Goal: Information Seeking & Learning: Find contact information

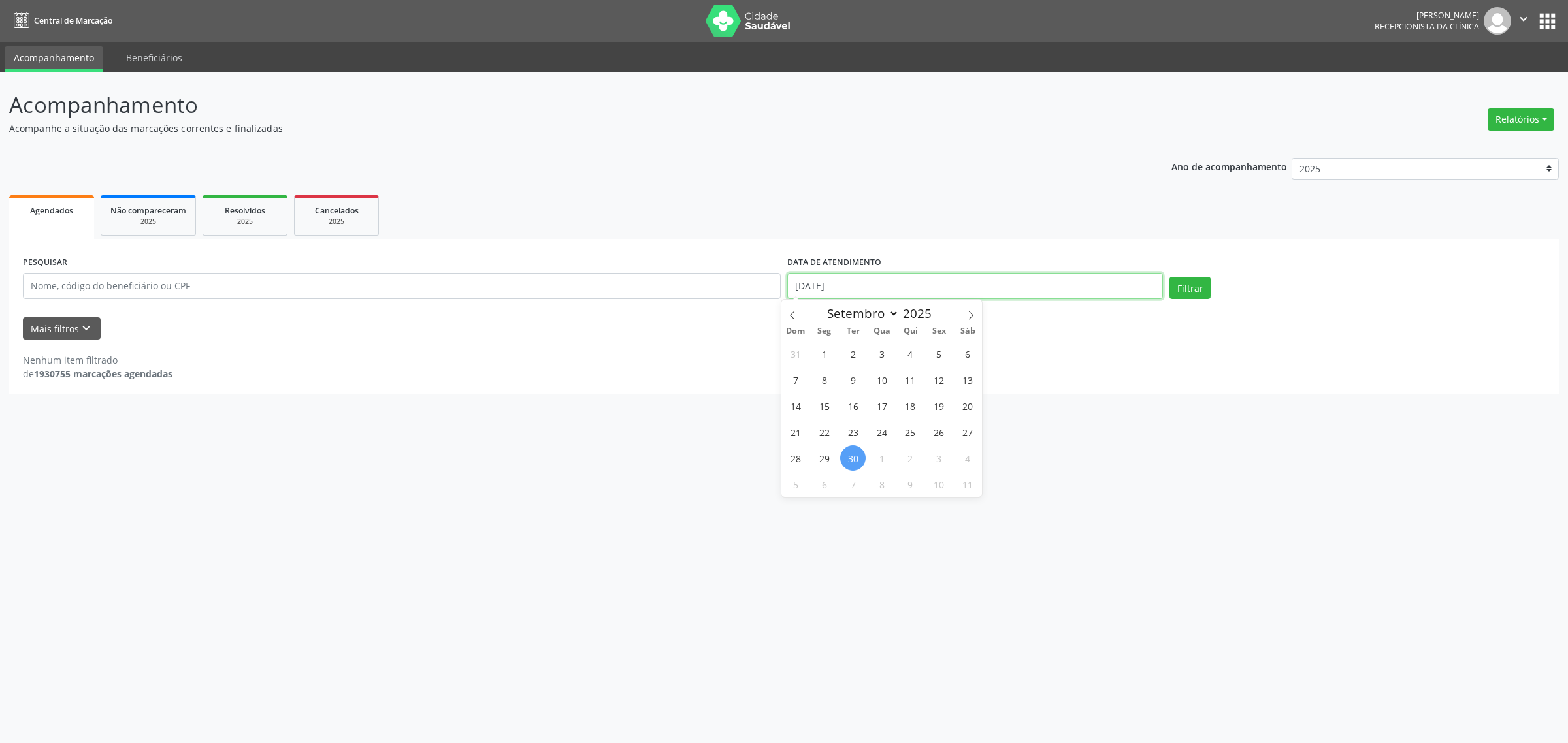
click at [1069, 286] on input "[DATE]" at bounding box center [974, 286] width 375 height 26
click at [876, 461] on span "1" at bounding box center [881, 458] width 25 height 25
type input "01/10/2025"
click at [876, 461] on span "1" at bounding box center [881, 458] width 25 height 25
click at [1199, 291] on button "Filtrar" at bounding box center [1190, 289] width 41 height 23
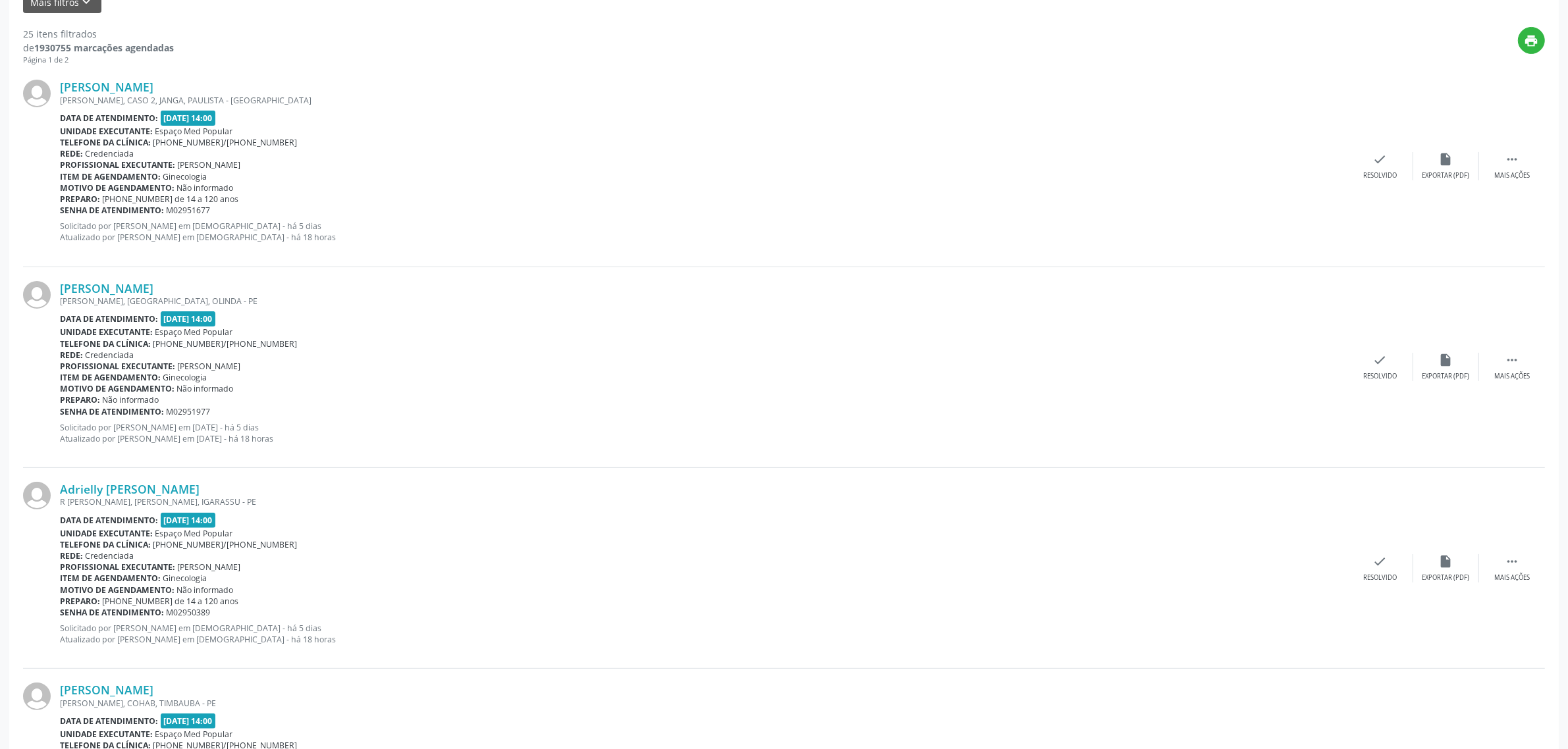
scroll to position [411, 0]
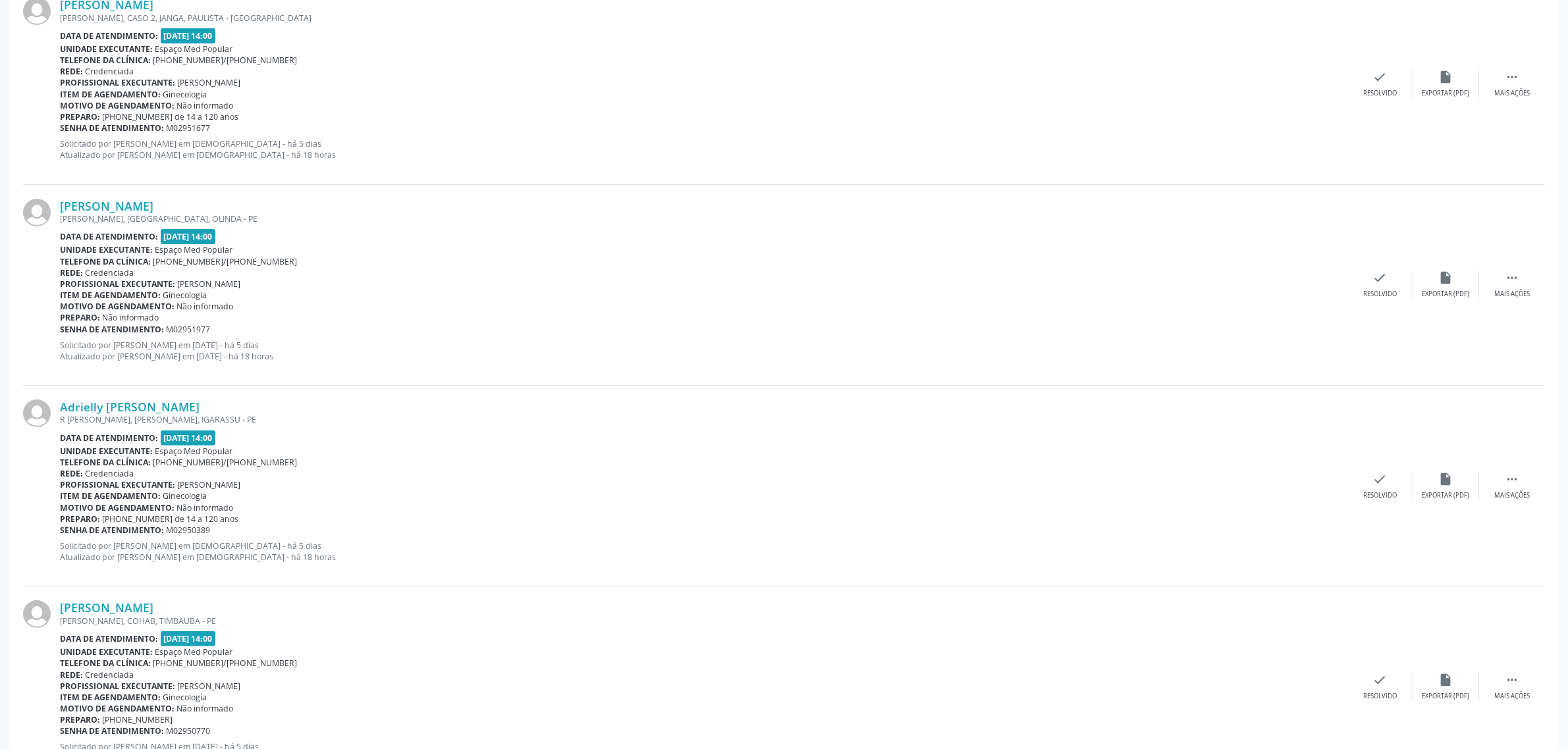
drag, startPoint x: 191, startPoint y: 519, endPoint x: 268, endPoint y: 518, distance: 77.0
click at [268, 518] on div "Preparo: [PHONE_NUMBER] de 14 a 120 anos" at bounding box center [703, 520] width 1287 height 11
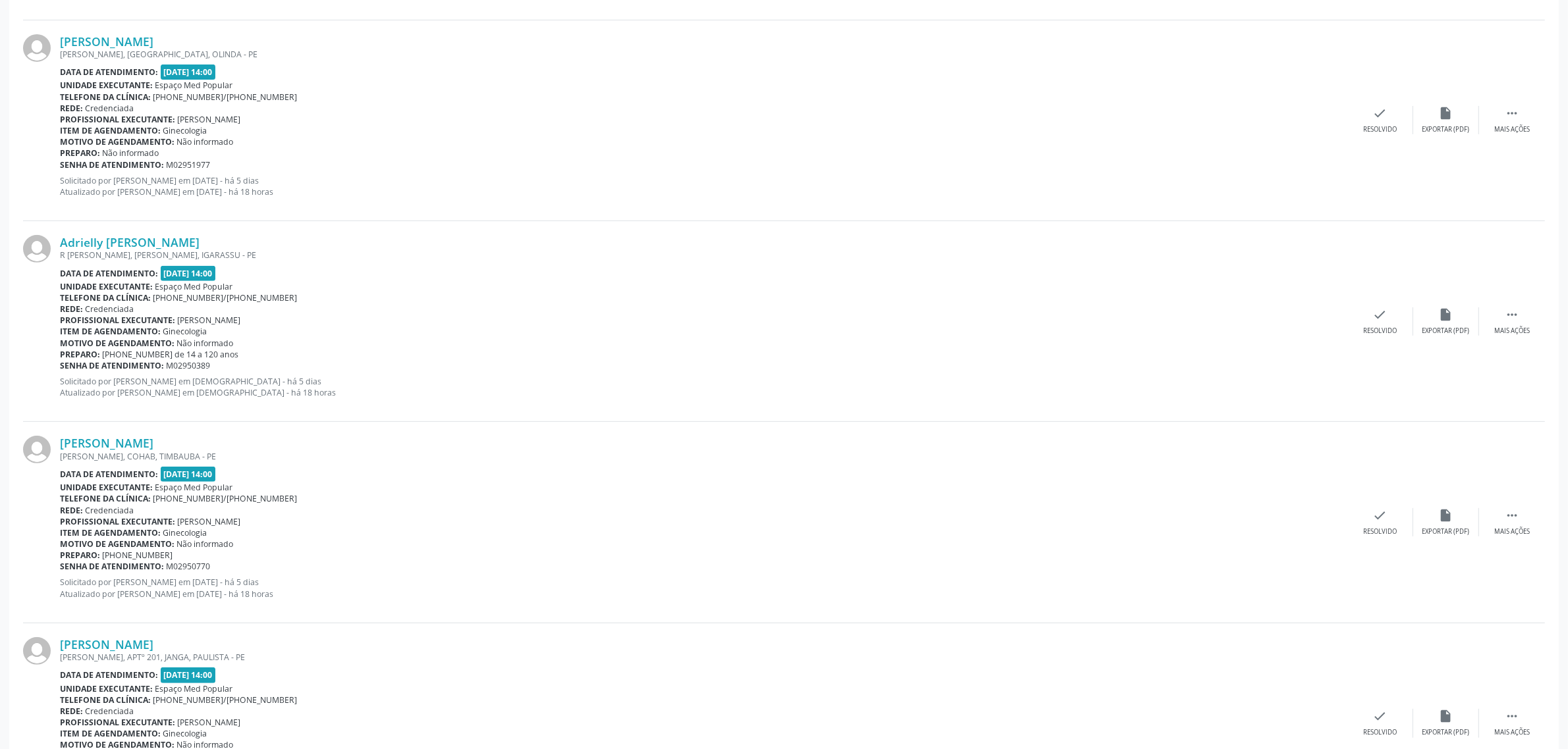
scroll to position [659, 0]
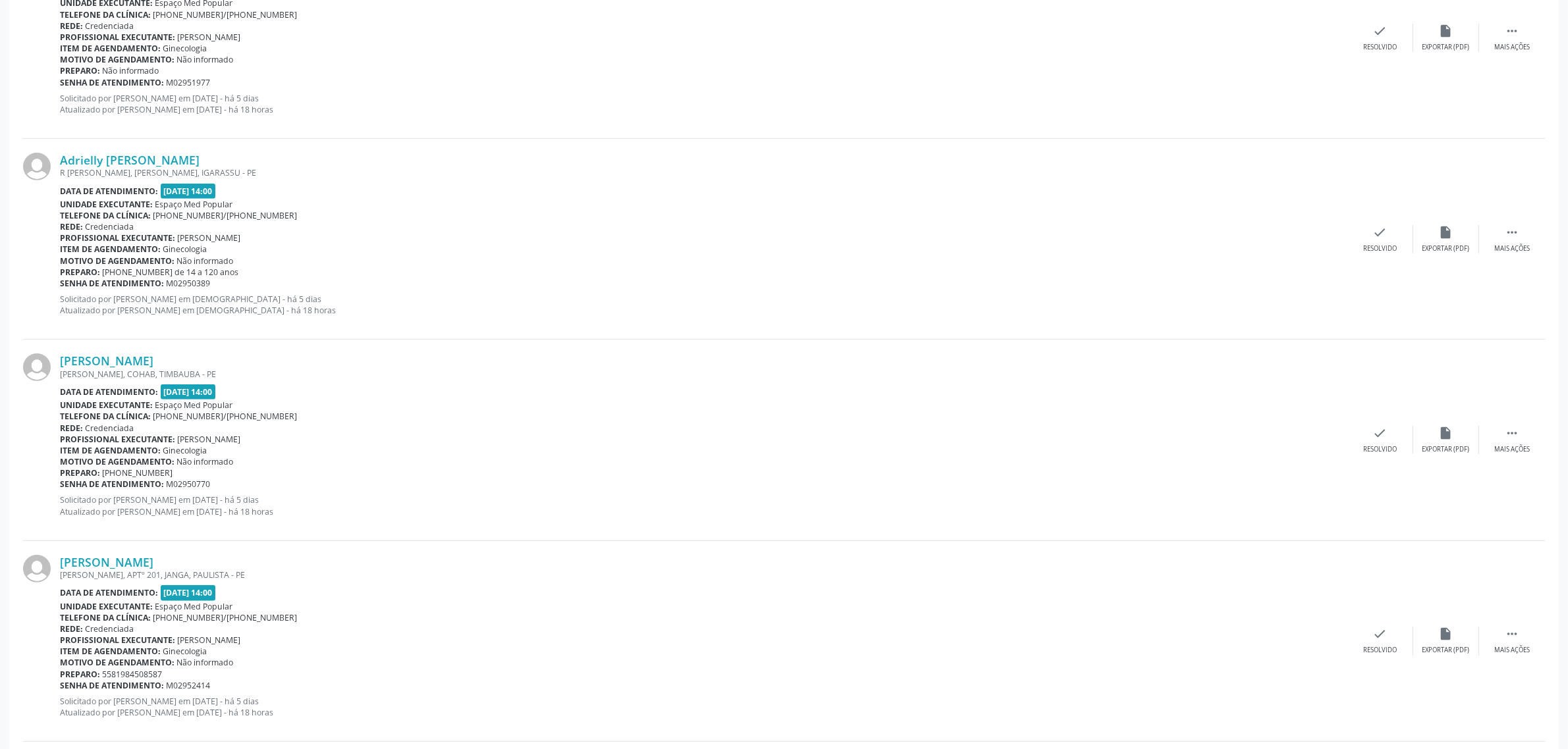
click at [654, 343] on div "[PERSON_NAME] [PERSON_NAME], COHAB, TIMBAUBA - PE Data de atendimento: [DATE] 1…" at bounding box center [783, 440] width 1522 height 201
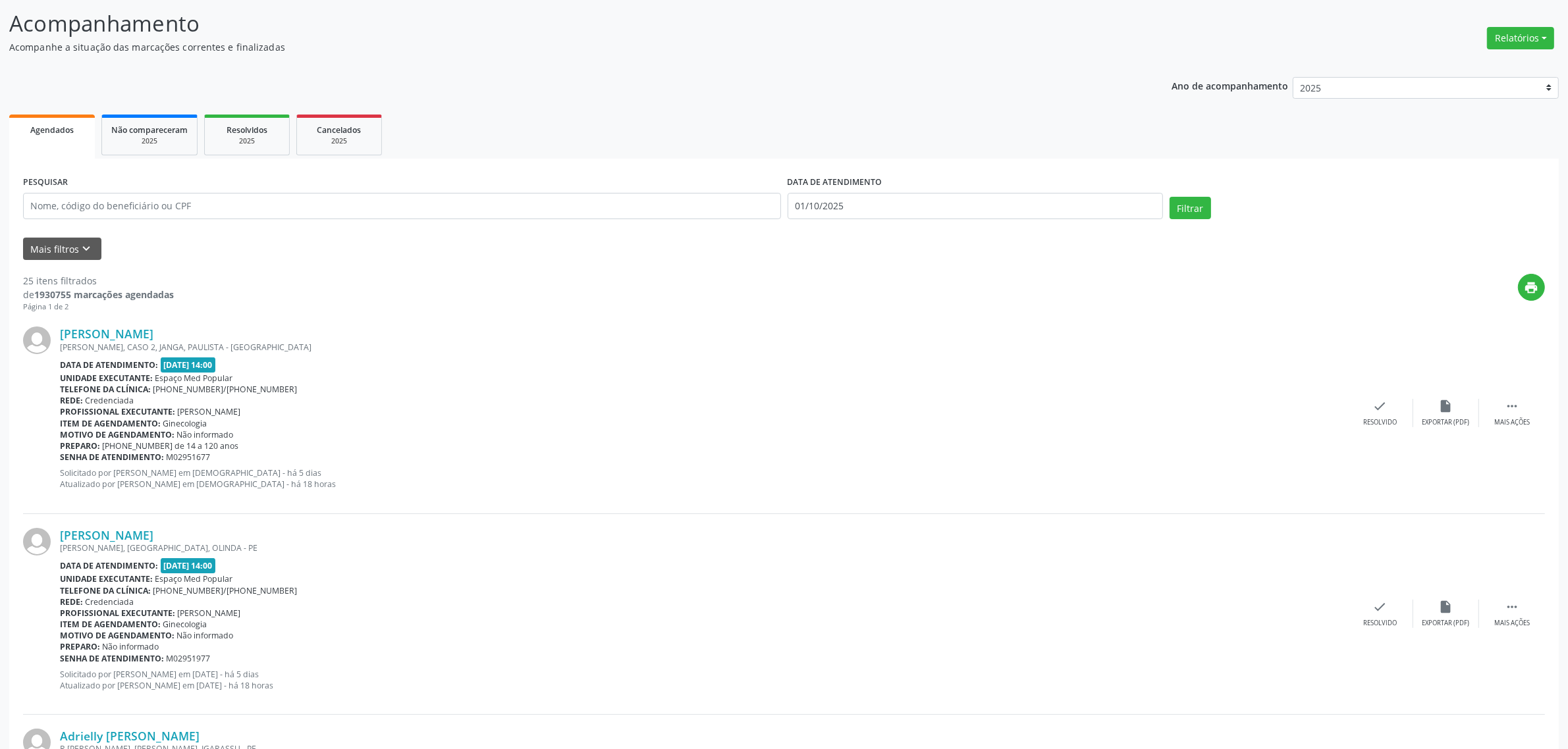
scroll to position [0, 0]
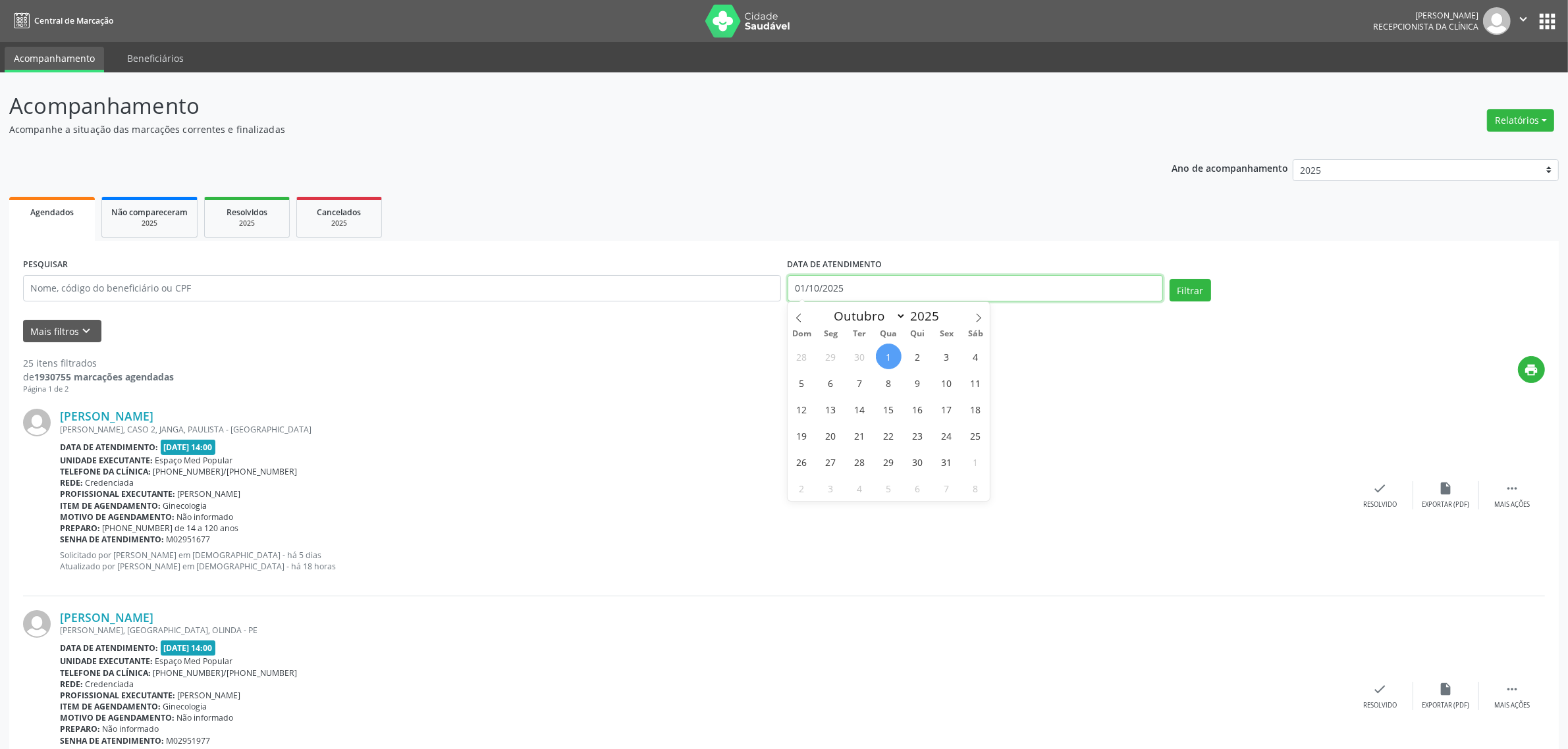
click at [841, 294] on body "Central de Marcação [PERSON_NAME] Recepcionista da clínica  Configurações Sair…" at bounding box center [784, 374] width 1568 height 749
click at [923, 465] on span "30" at bounding box center [917, 462] width 26 height 26
type input "[DATE]"
click at [924, 466] on span "30" at bounding box center [917, 462] width 26 height 26
click at [1187, 291] on button "Filtrar" at bounding box center [1191, 291] width 42 height 23
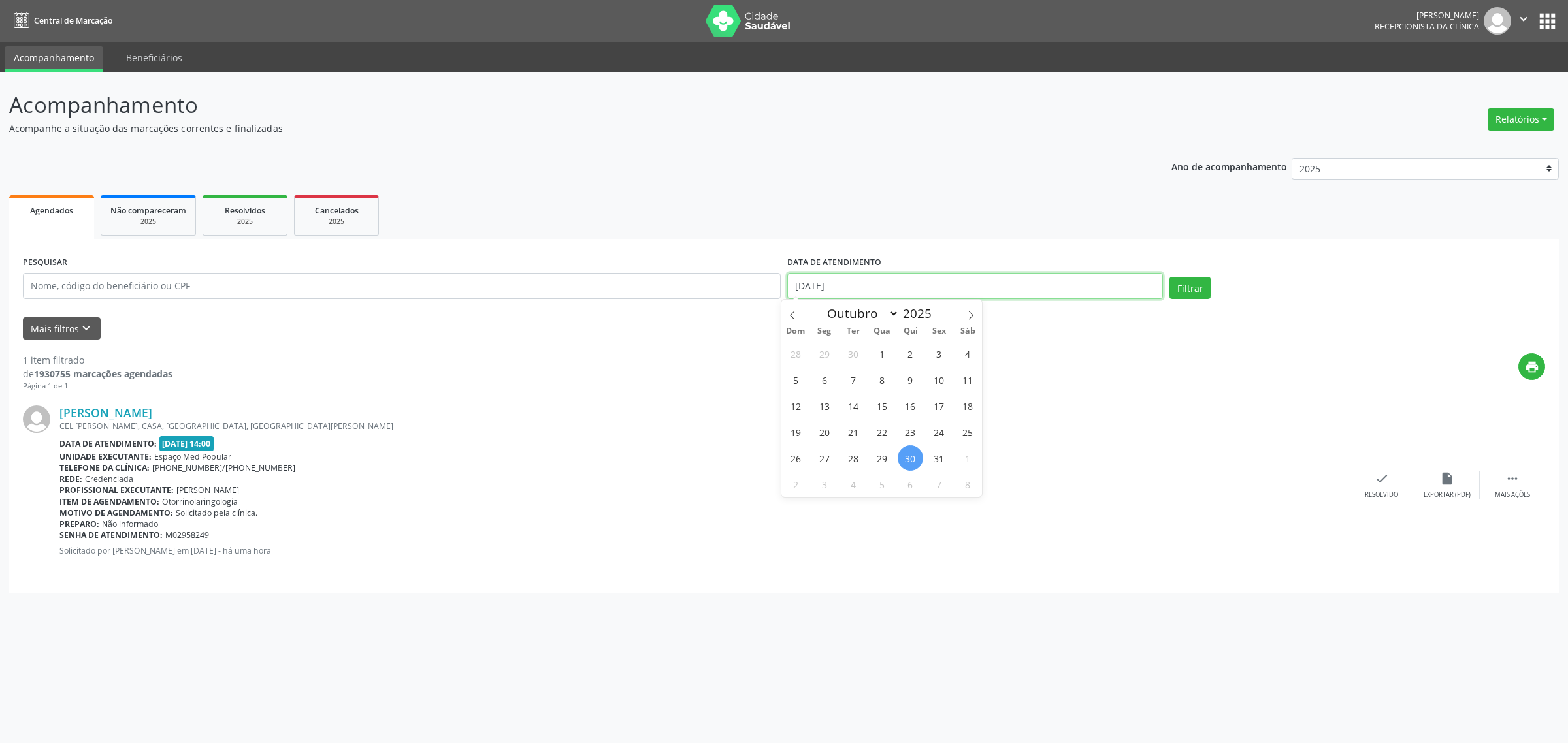
click at [847, 286] on input "[DATE]" at bounding box center [974, 286] width 375 height 26
click at [879, 459] on span "29" at bounding box center [881, 458] width 25 height 25
type input "[DATE]"
click at [880, 403] on span "15" at bounding box center [881, 405] width 25 height 25
select select "9"
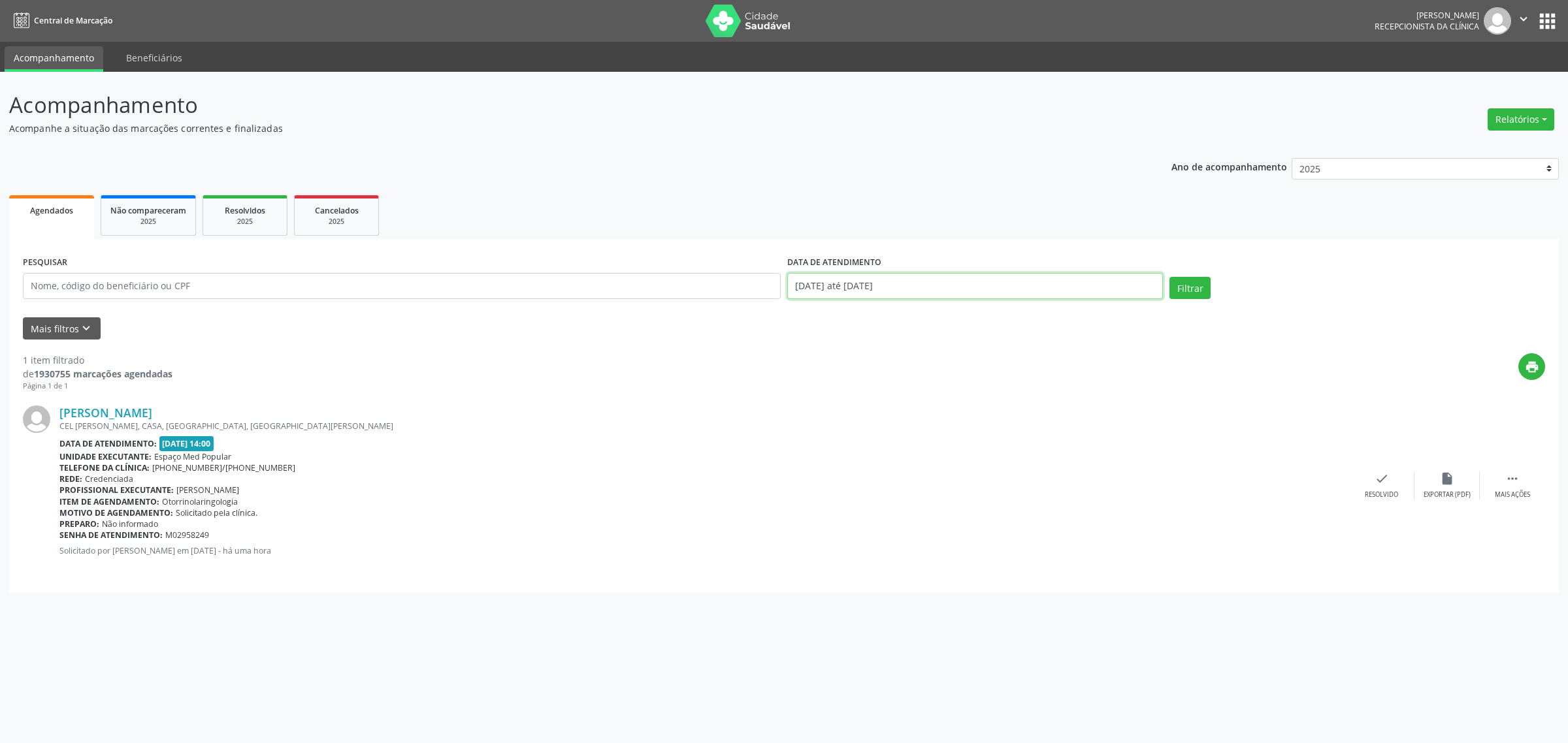
click at [873, 282] on input "[DATE] até [DATE]" at bounding box center [974, 286] width 375 height 26
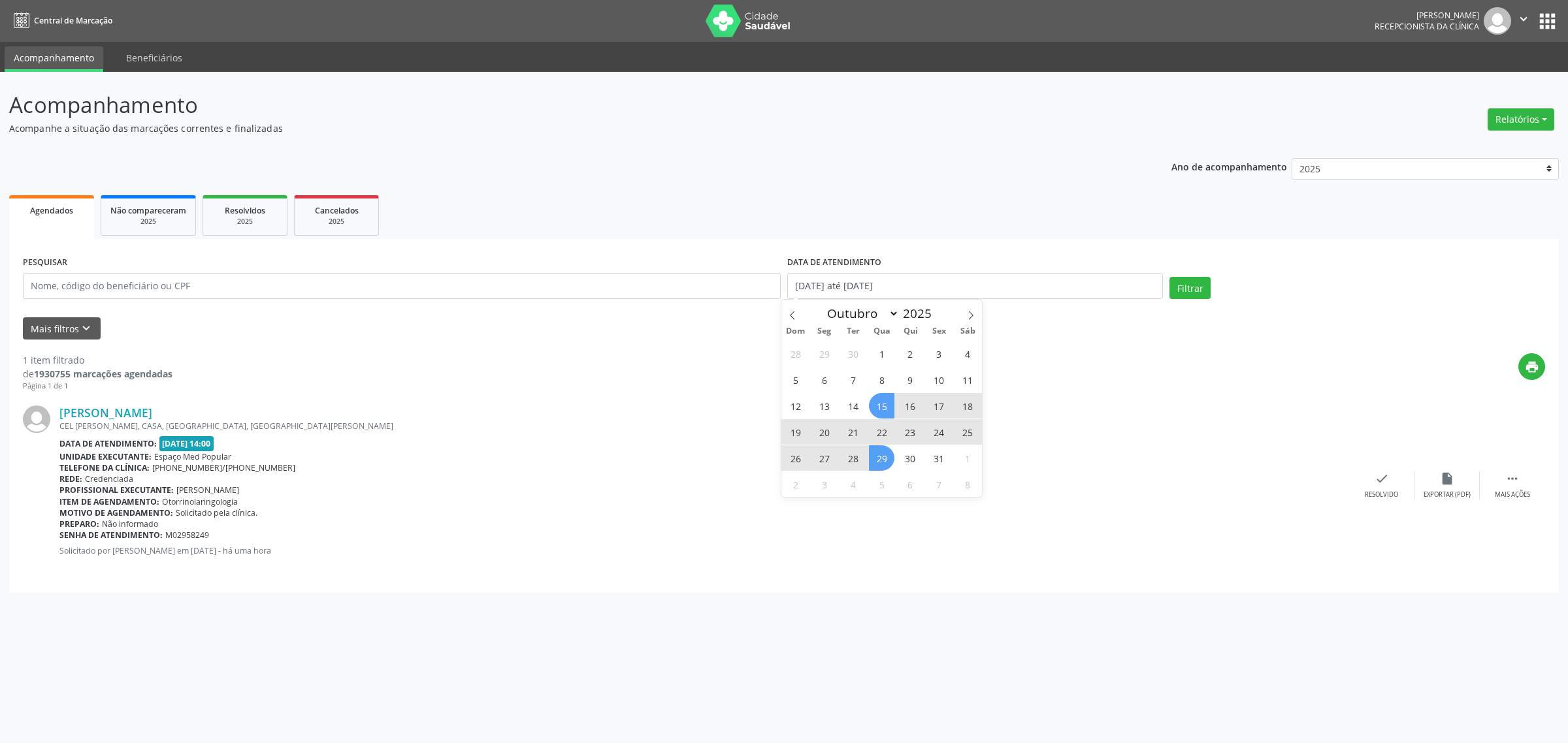
click at [884, 408] on span "15" at bounding box center [881, 405] width 25 height 25
type input "[DATE]"
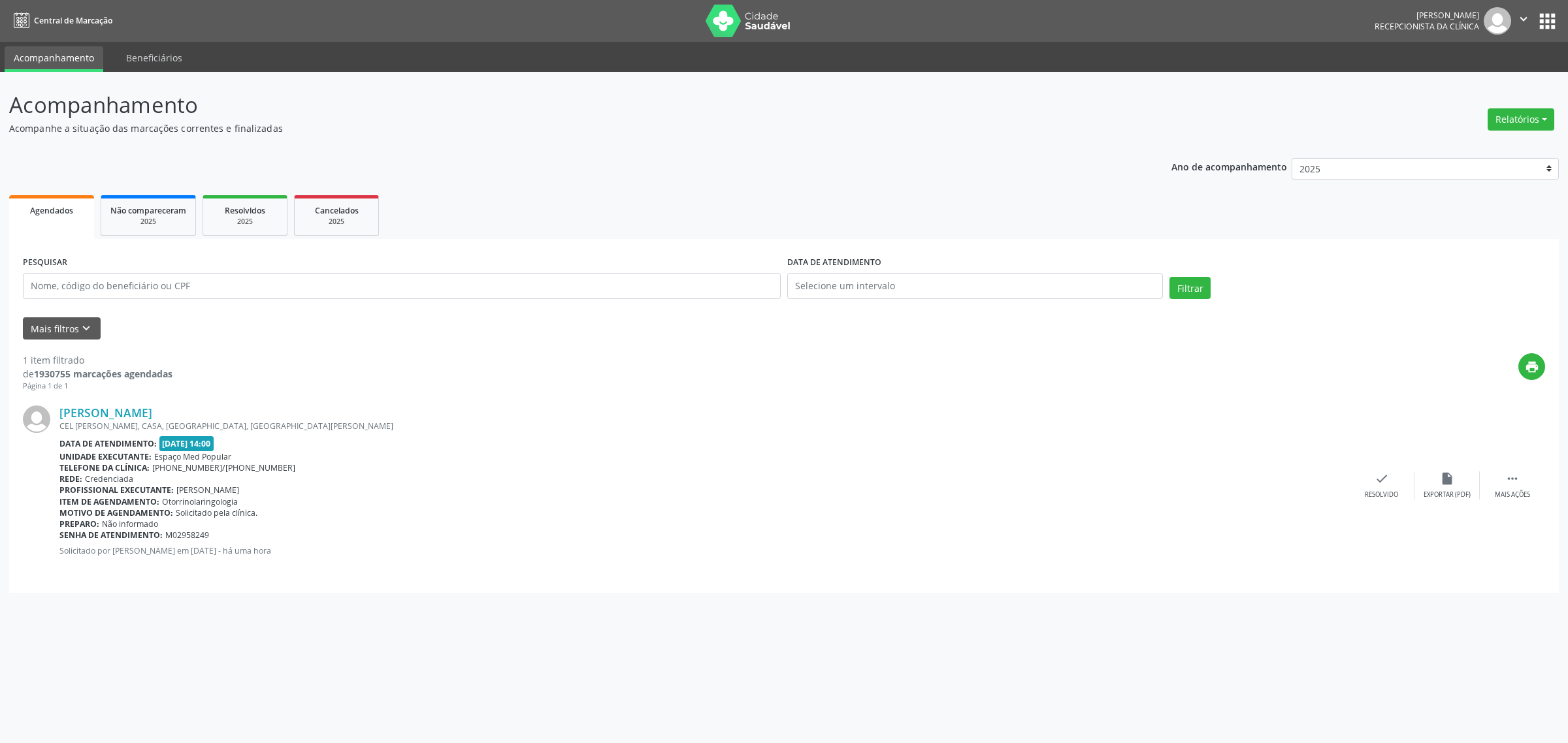
click at [705, 403] on div "[PERSON_NAME] CEL [PERSON_NAME], CASA, [GEOGRAPHIC_DATA], [GEOGRAPHIC_DATA] - P…" at bounding box center [784, 485] width 1522 height 187
click at [849, 286] on input "text" at bounding box center [974, 286] width 375 height 26
click at [880, 403] on span "15" at bounding box center [881, 405] width 25 height 25
type input "[DATE]"
click at [880, 403] on span "15" at bounding box center [881, 405] width 25 height 25
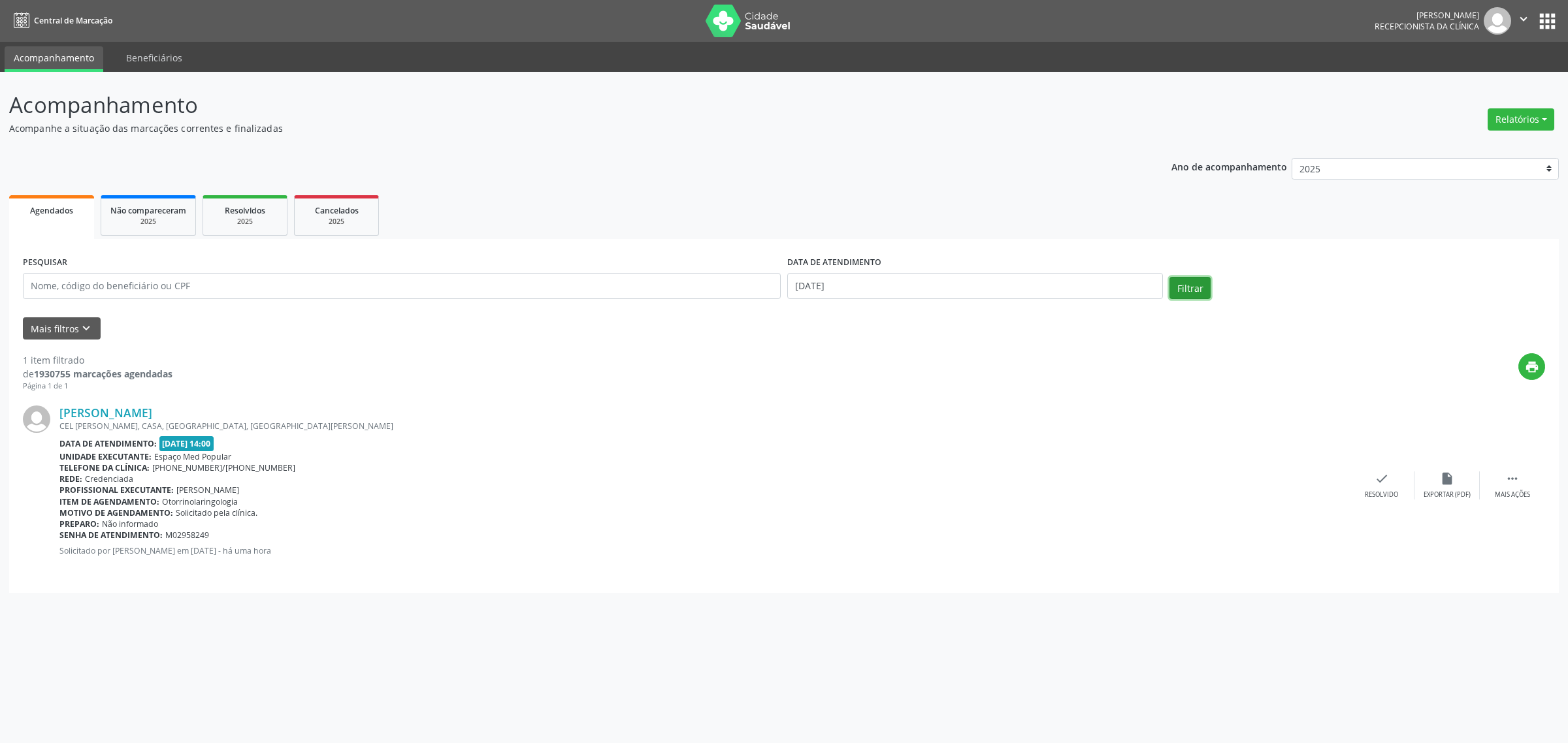
click at [1188, 294] on button "Filtrar" at bounding box center [1190, 289] width 41 height 23
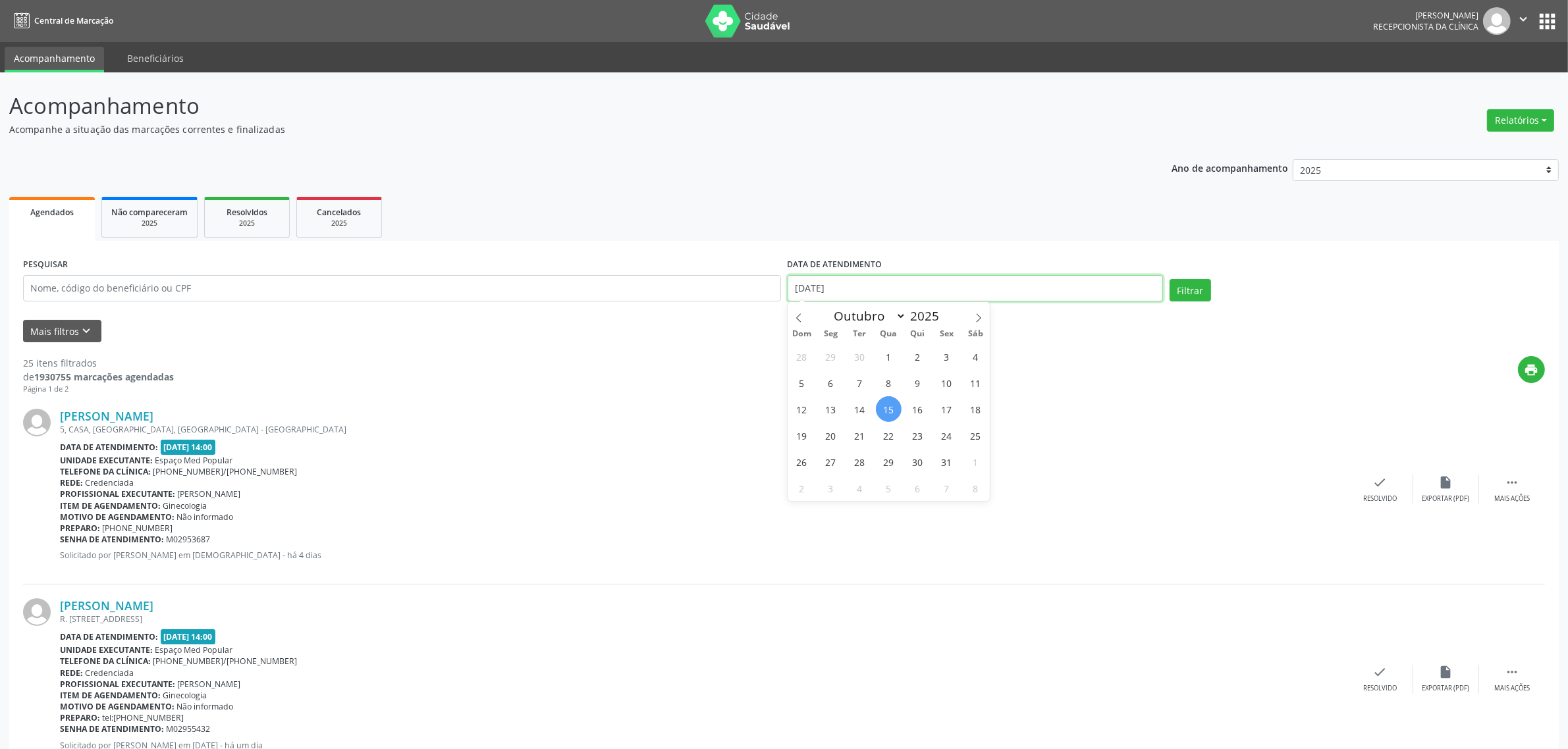
click at [972, 291] on input "[DATE]" at bounding box center [975, 288] width 375 height 27
click at [919, 463] on span "30" at bounding box center [917, 462] width 26 height 26
type input "[DATE]"
click at [919, 463] on span "30" at bounding box center [917, 462] width 26 height 26
click at [1186, 290] on button "Filtrar" at bounding box center [1191, 291] width 42 height 23
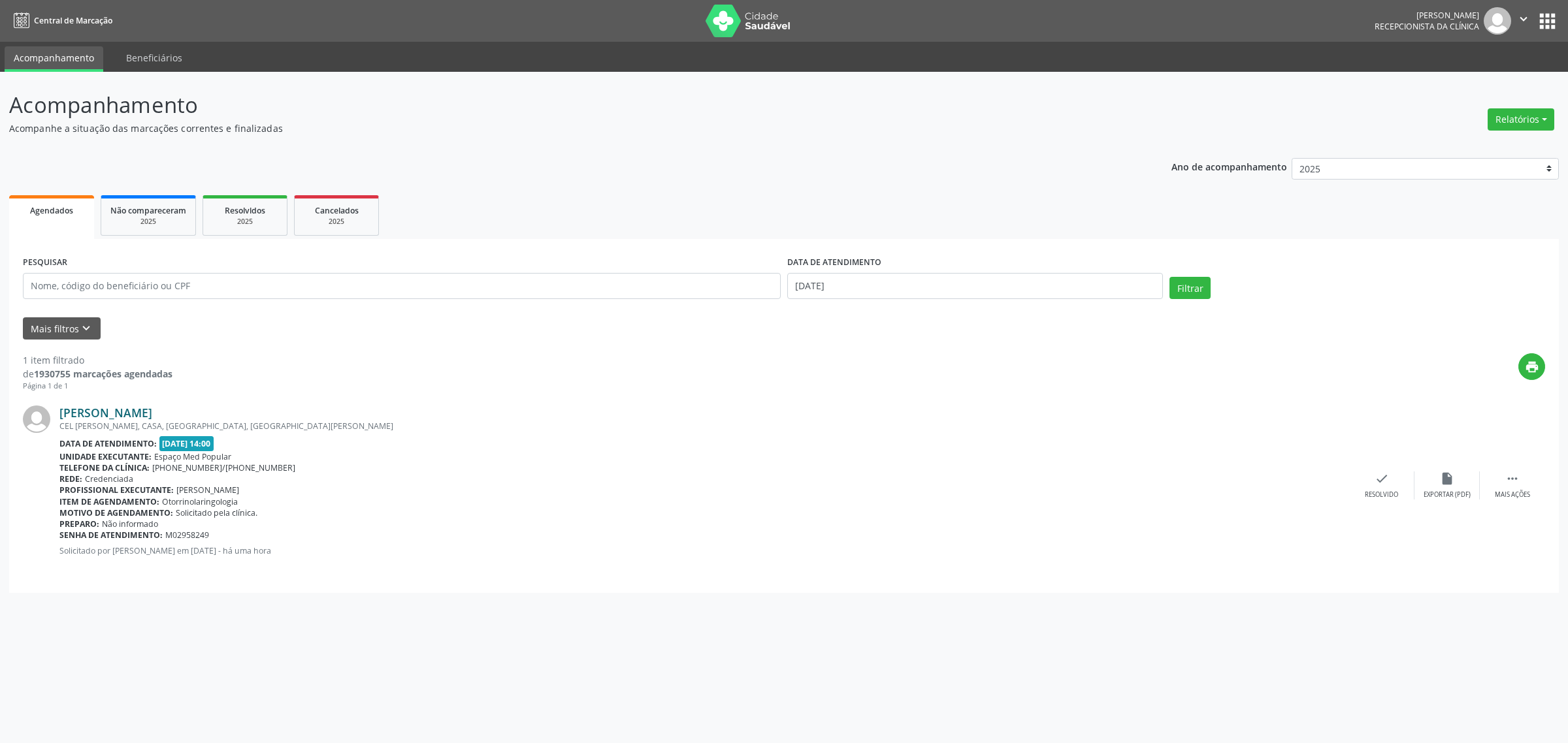
click at [137, 410] on link "[PERSON_NAME]" at bounding box center [105, 412] width 93 height 14
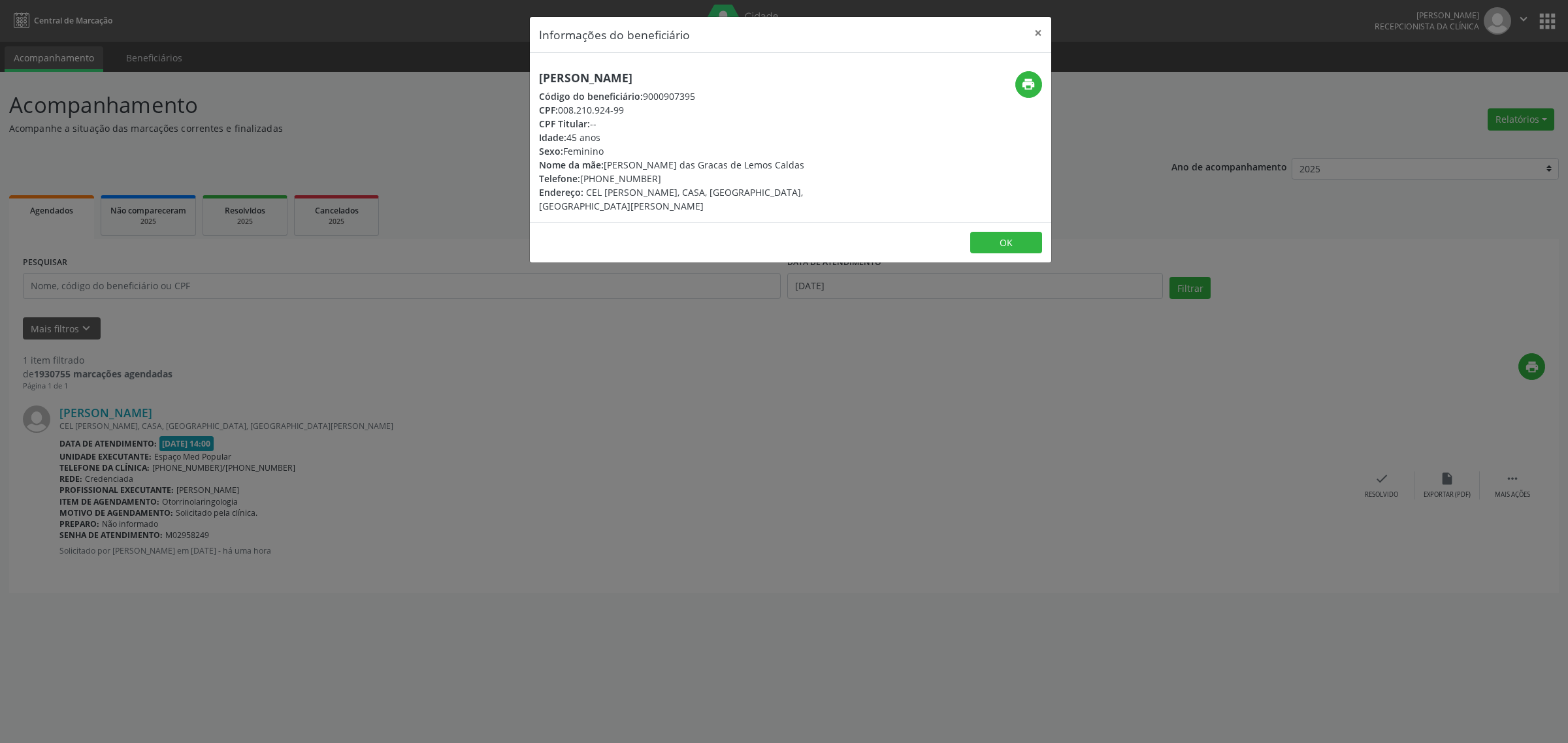
drag, startPoint x: 649, startPoint y: 182, endPoint x: 600, endPoint y: 184, distance: 49.0
click at [600, 184] on div "Telefone: [PHONE_NUMBER]" at bounding box center [704, 179] width 329 height 14
copy div "9606-5932"
